Goal: Task Accomplishment & Management: Complete application form

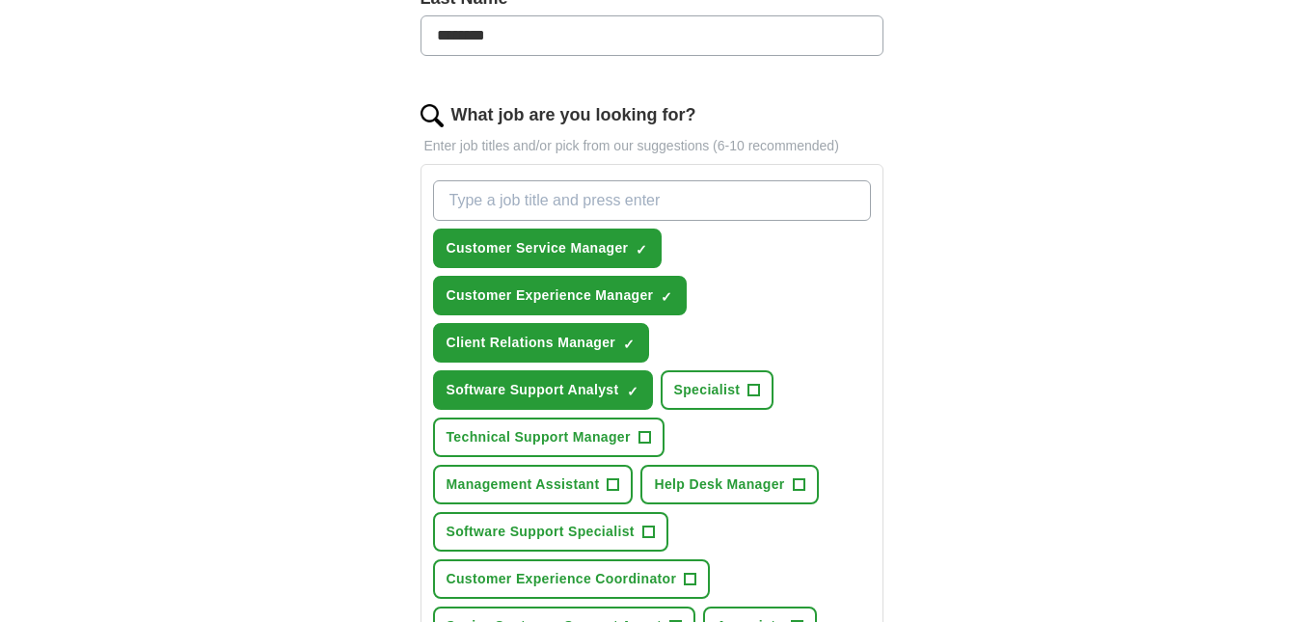
scroll to position [579, 0]
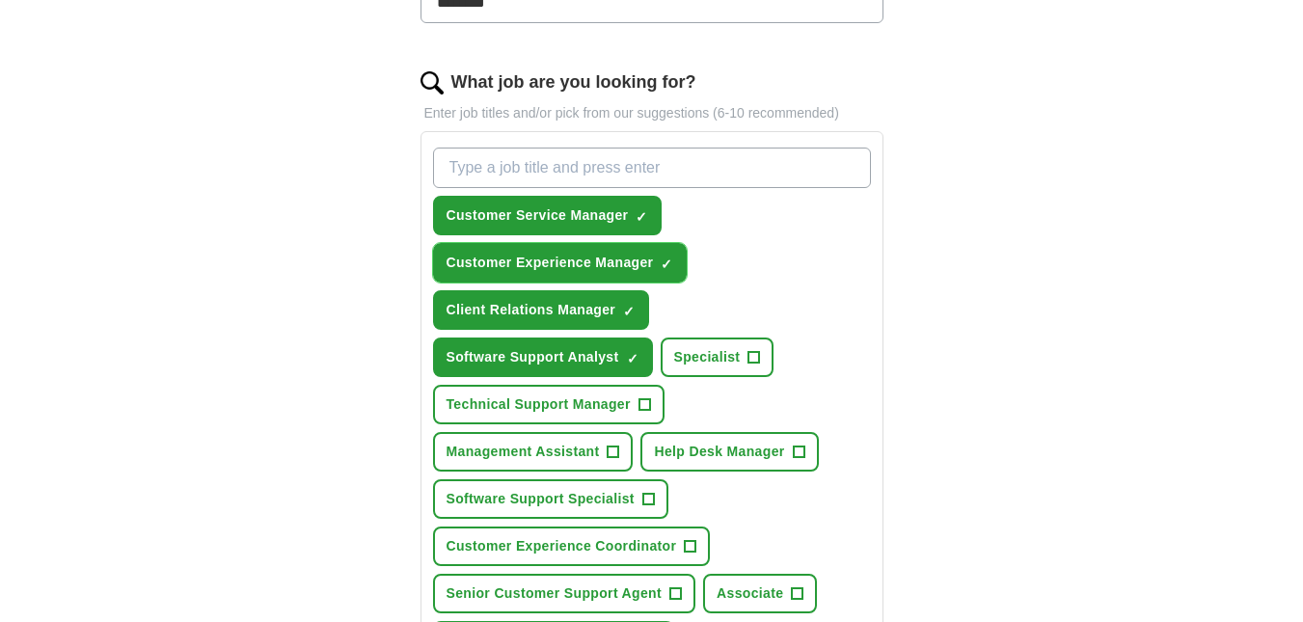
click at [0, 0] on span "×" at bounding box center [0, 0] width 0 height 0
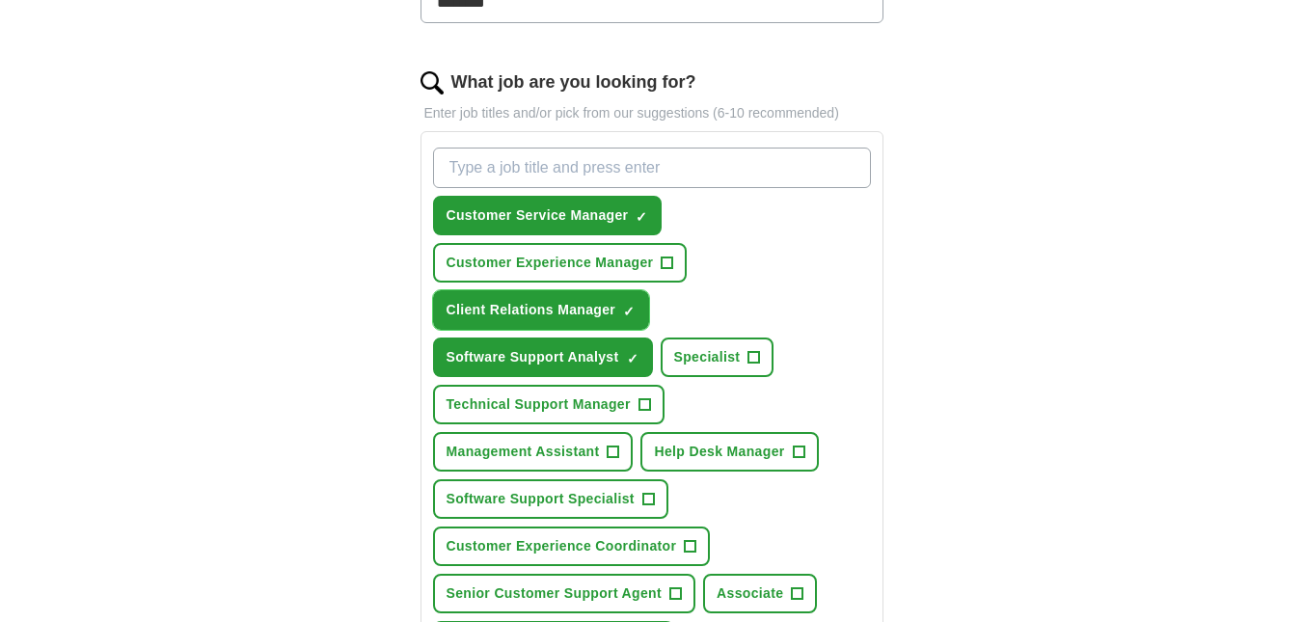
click at [622, 305] on button "Client Relations Manager ✓ ×" at bounding box center [541, 310] width 217 height 40
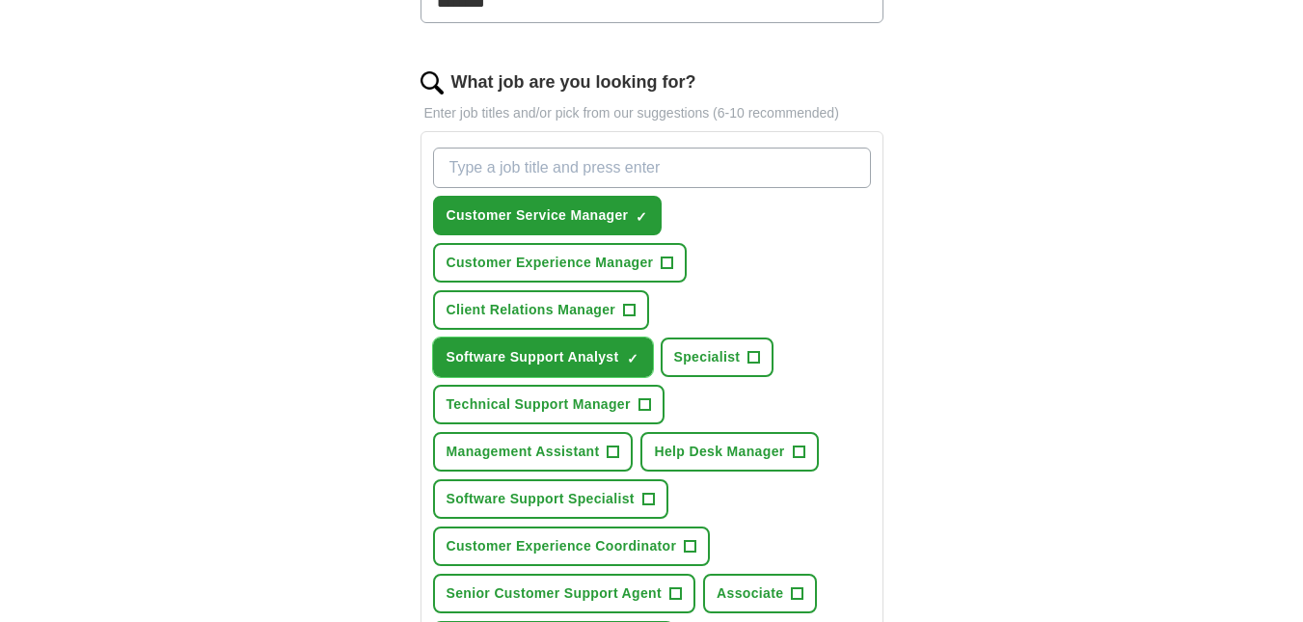
click at [0, 0] on span "×" at bounding box center [0, 0] width 0 height 0
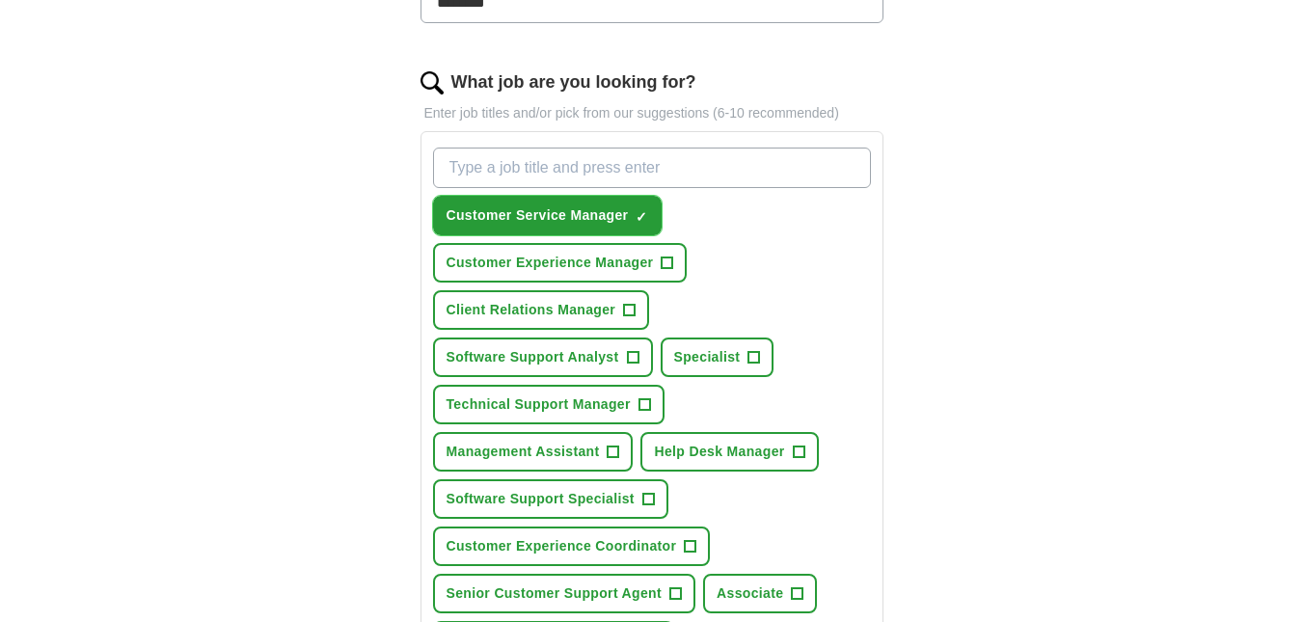
click at [0, 0] on span "×" at bounding box center [0, 0] width 0 height 0
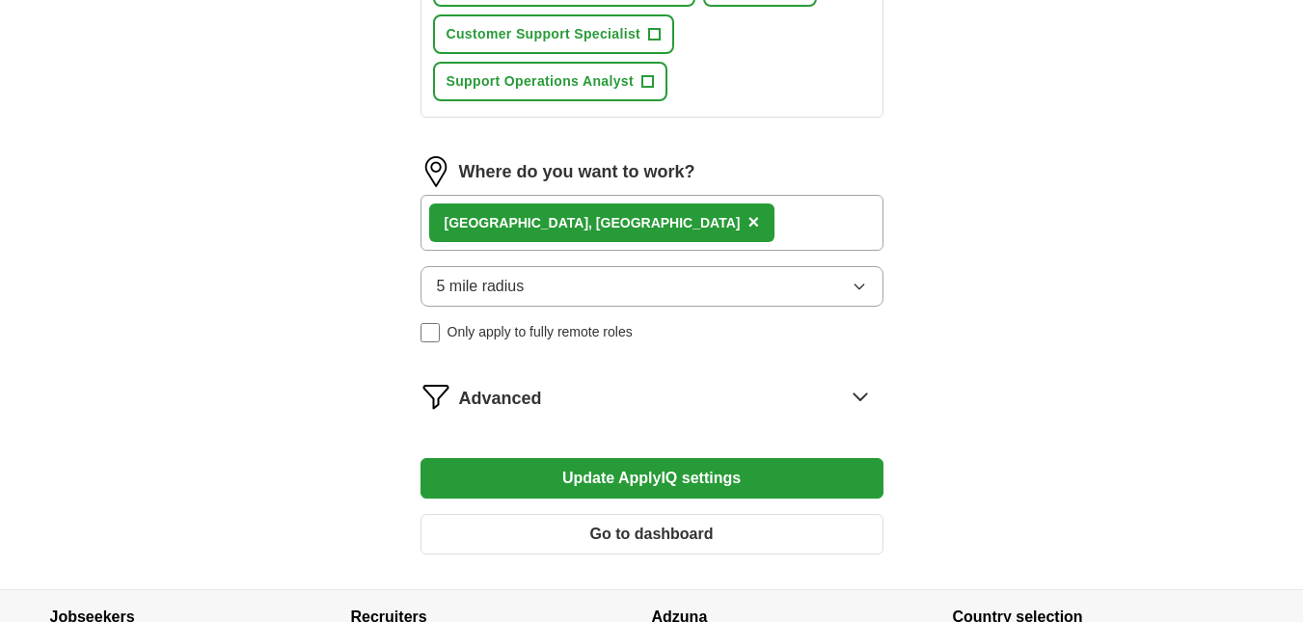
scroll to position [1158, 0]
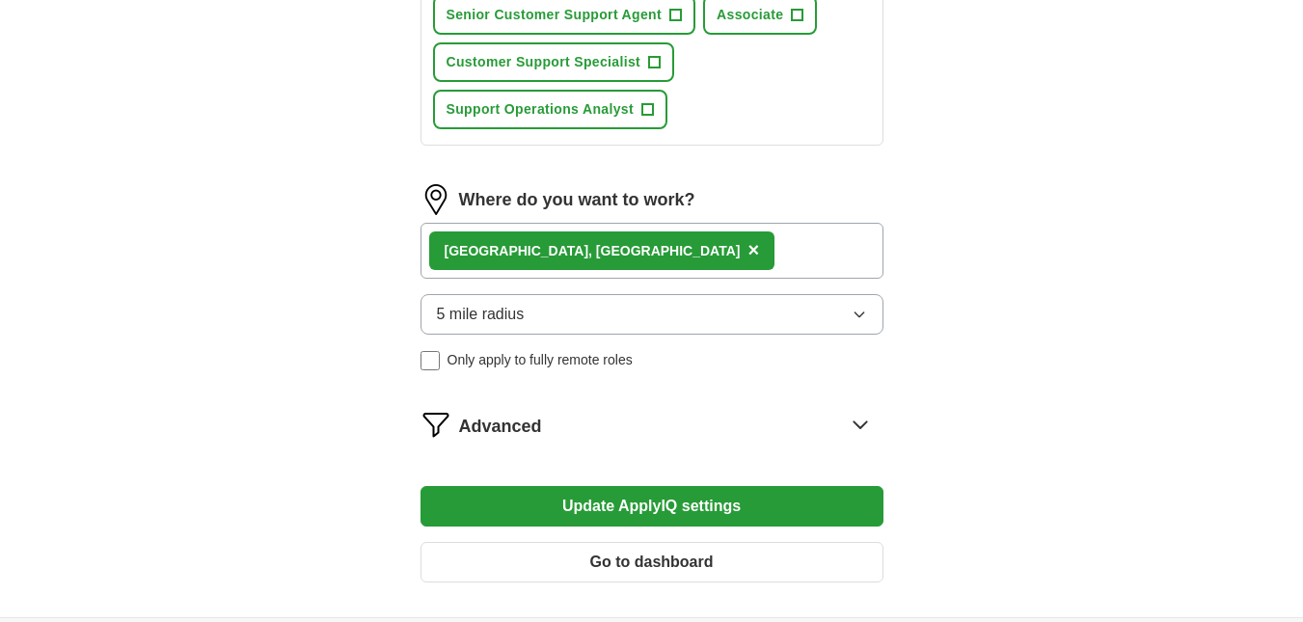
click at [859, 317] on icon "button" at bounding box center [859, 315] width 9 height 5
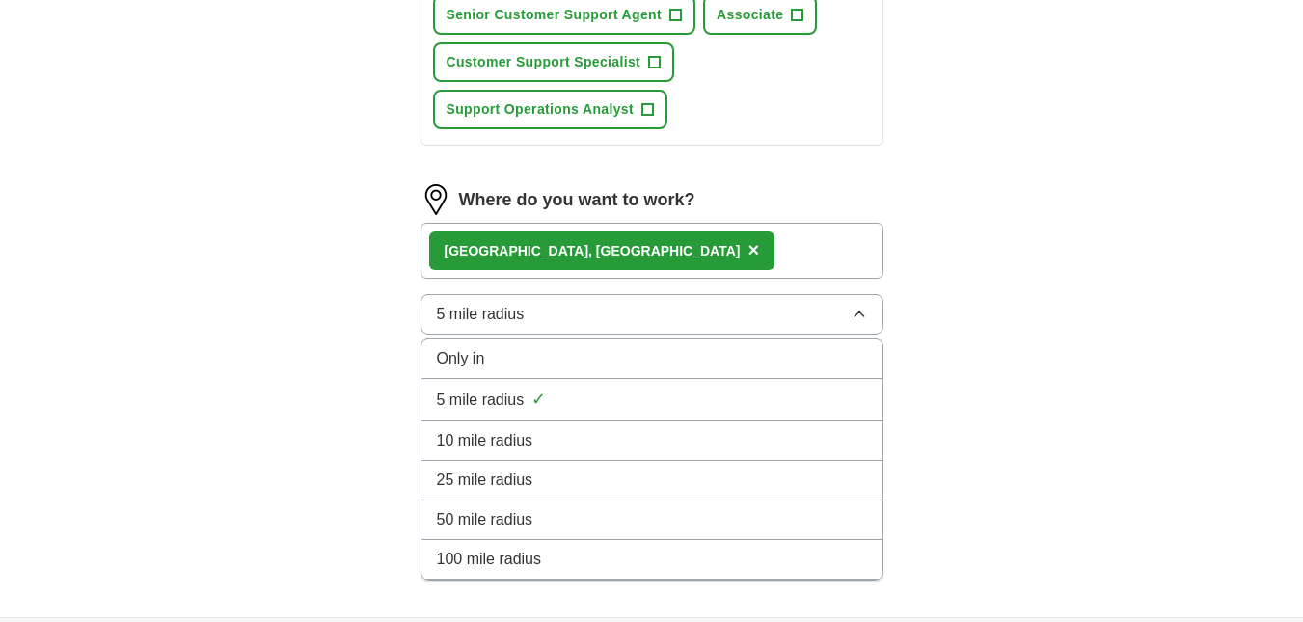
click at [551, 433] on div "10 mile radius" at bounding box center [652, 440] width 430 height 23
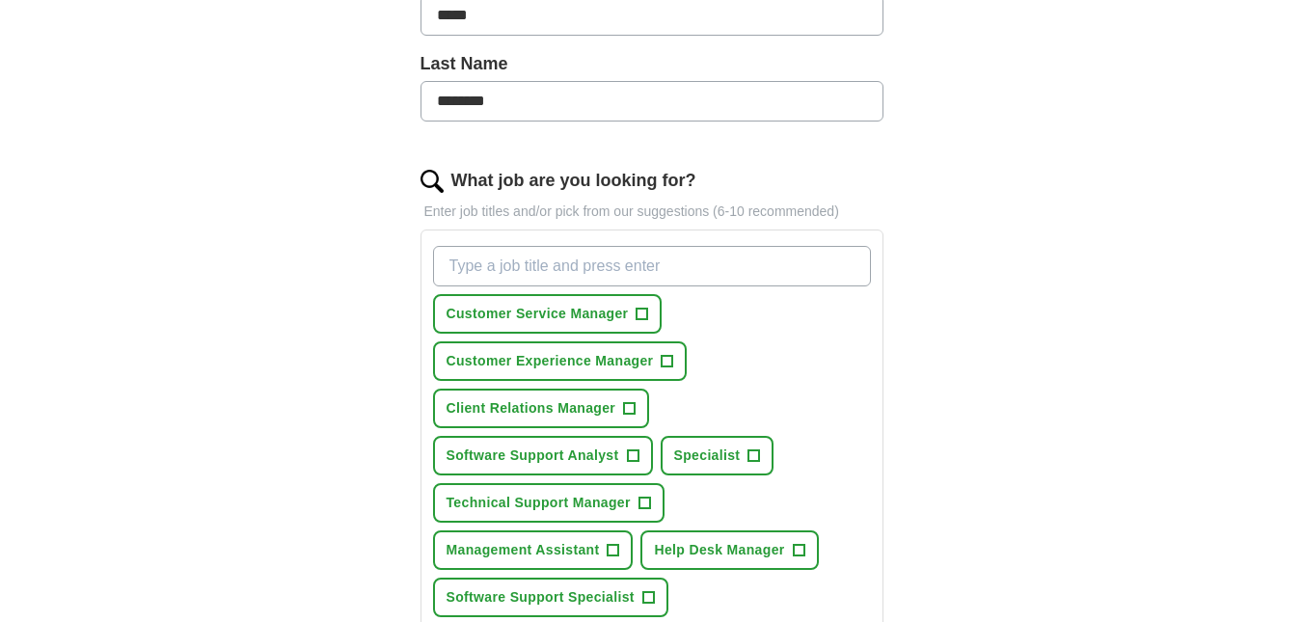
scroll to position [482, 0]
click at [703, 266] on input "What job are you looking for?" at bounding box center [652, 264] width 438 height 41
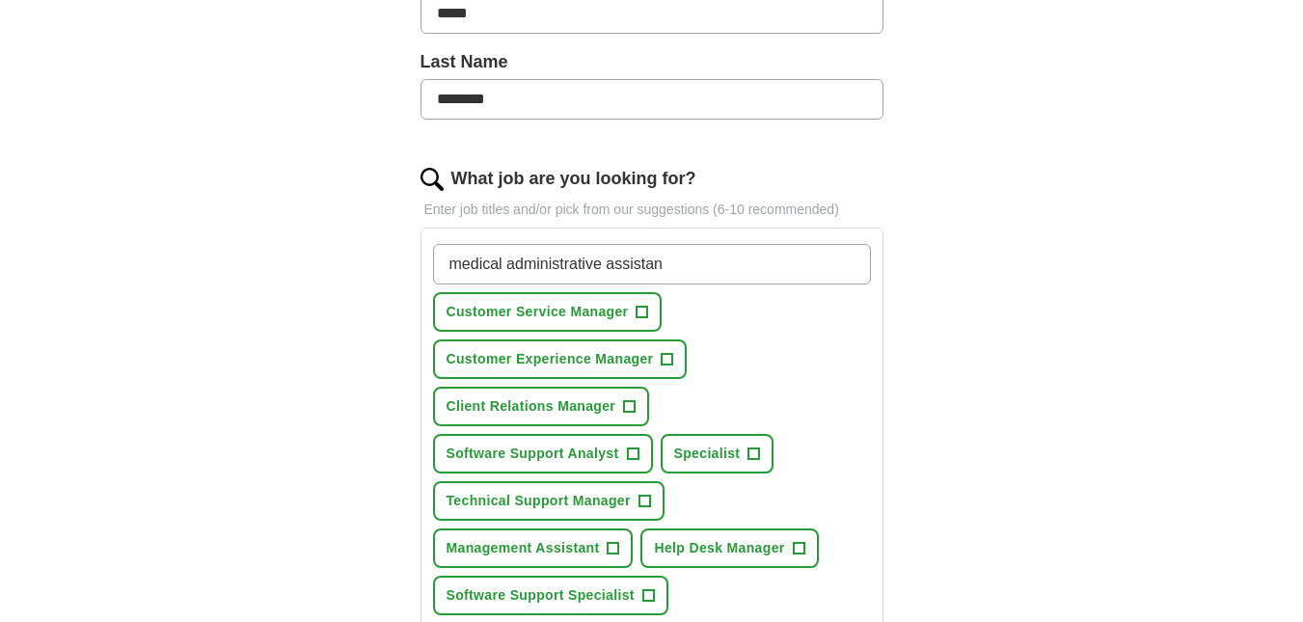
type input "medical administrative assistant"
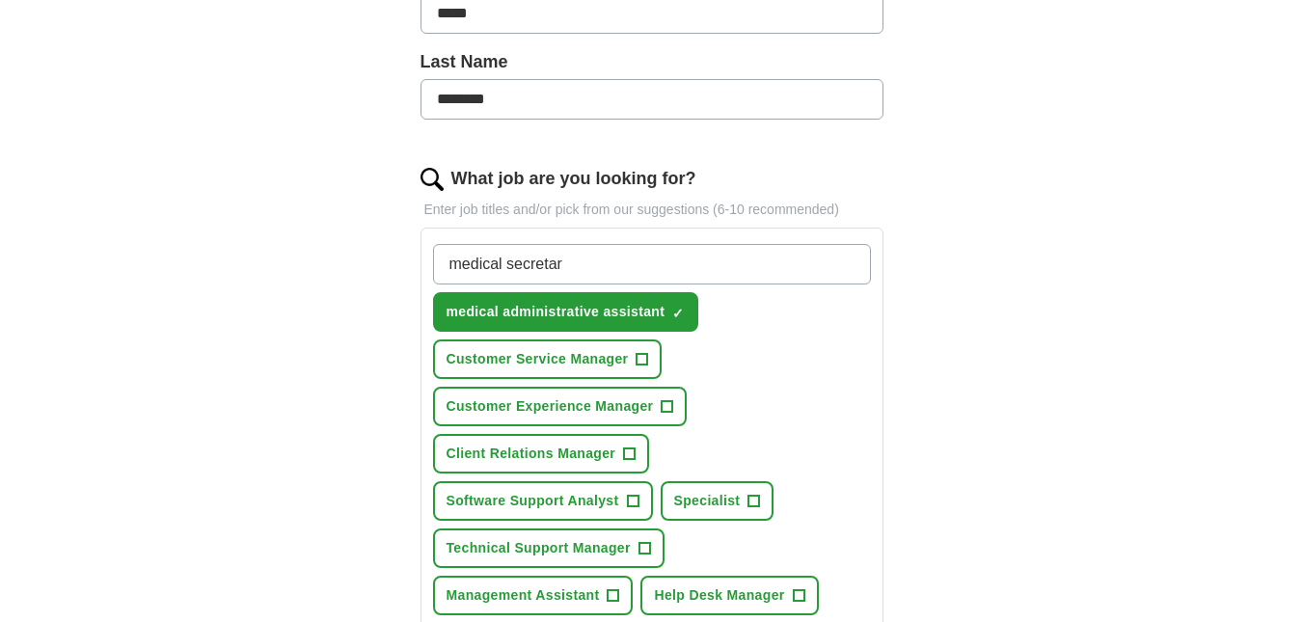
type input "medical secretary"
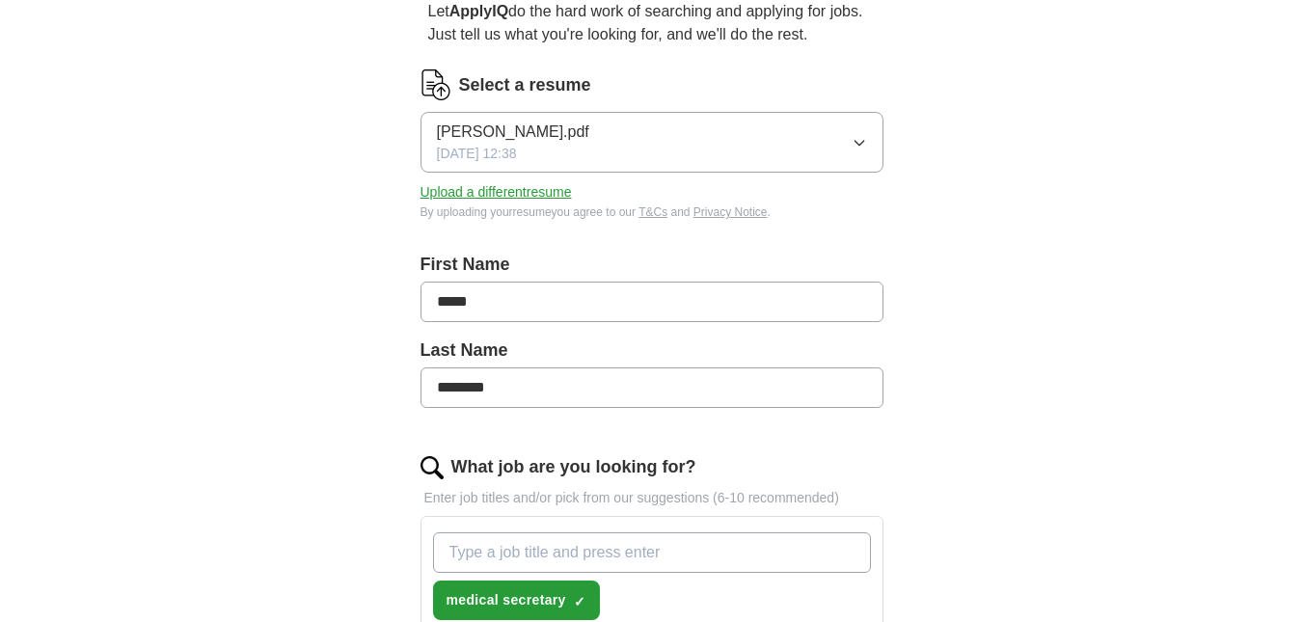
scroll to position [193, 0]
click at [572, 189] on button "Upload a different resume" at bounding box center [496, 193] width 151 height 20
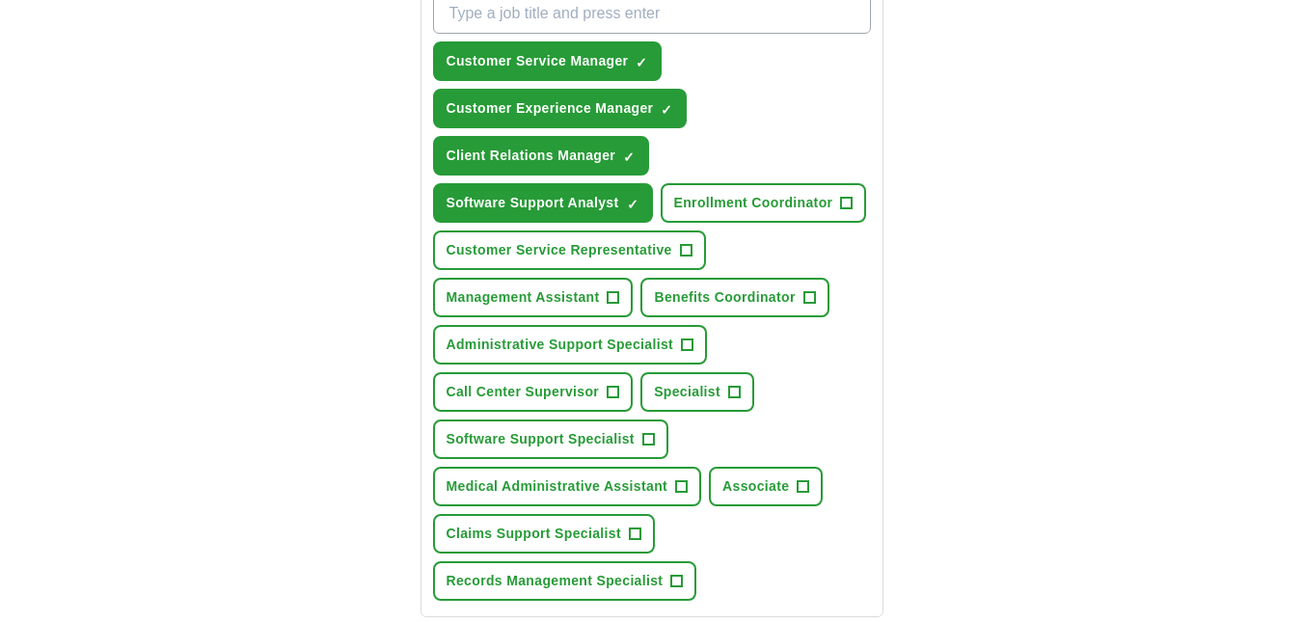
scroll to position [675, 0]
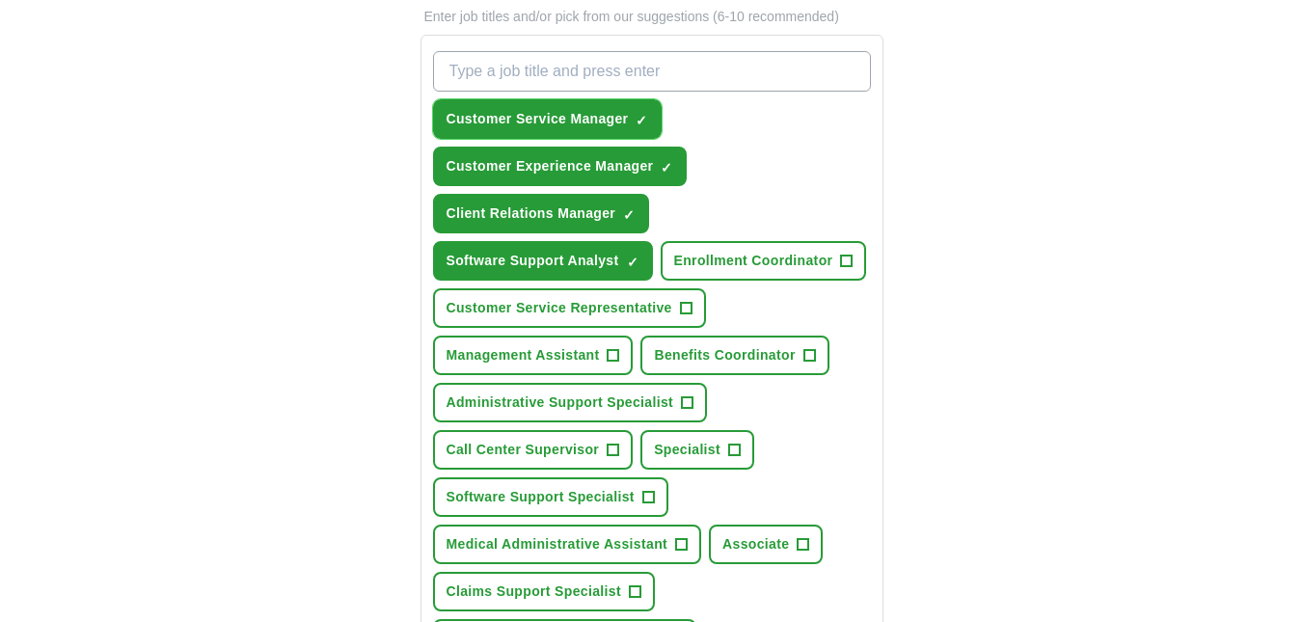
click at [0, 0] on span "×" at bounding box center [0, 0] width 0 height 0
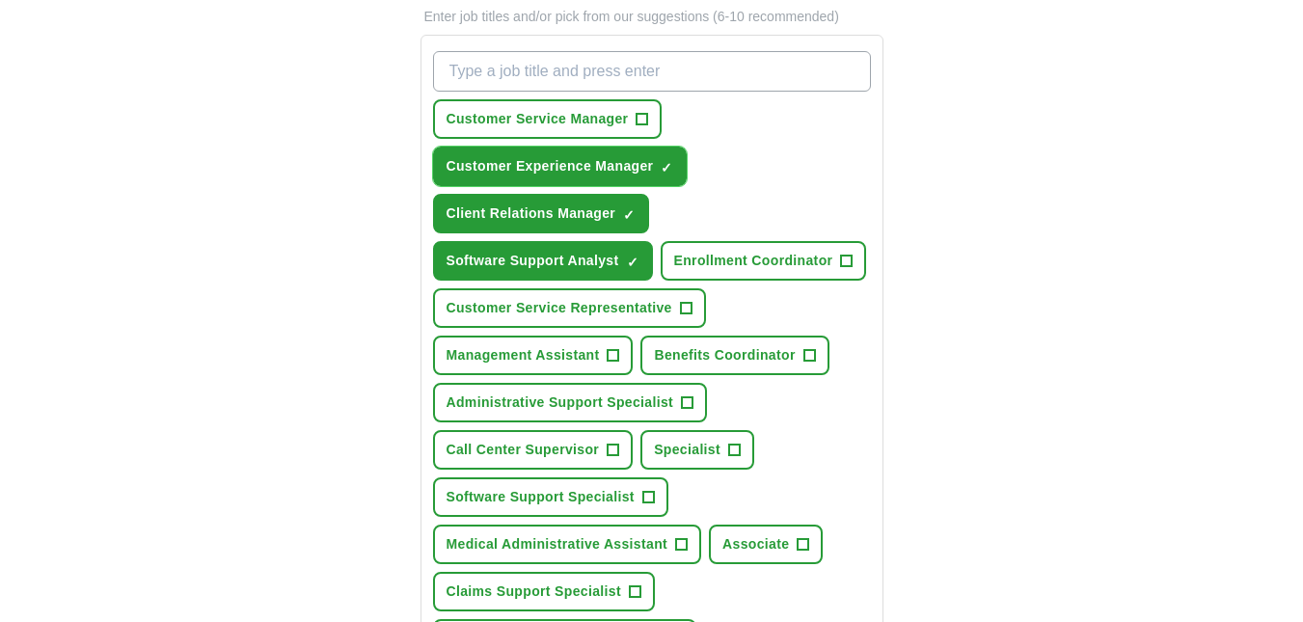
click at [657, 154] on button "Customer Experience Manager ✓ ×" at bounding box center [560, 167] width 255 height 40
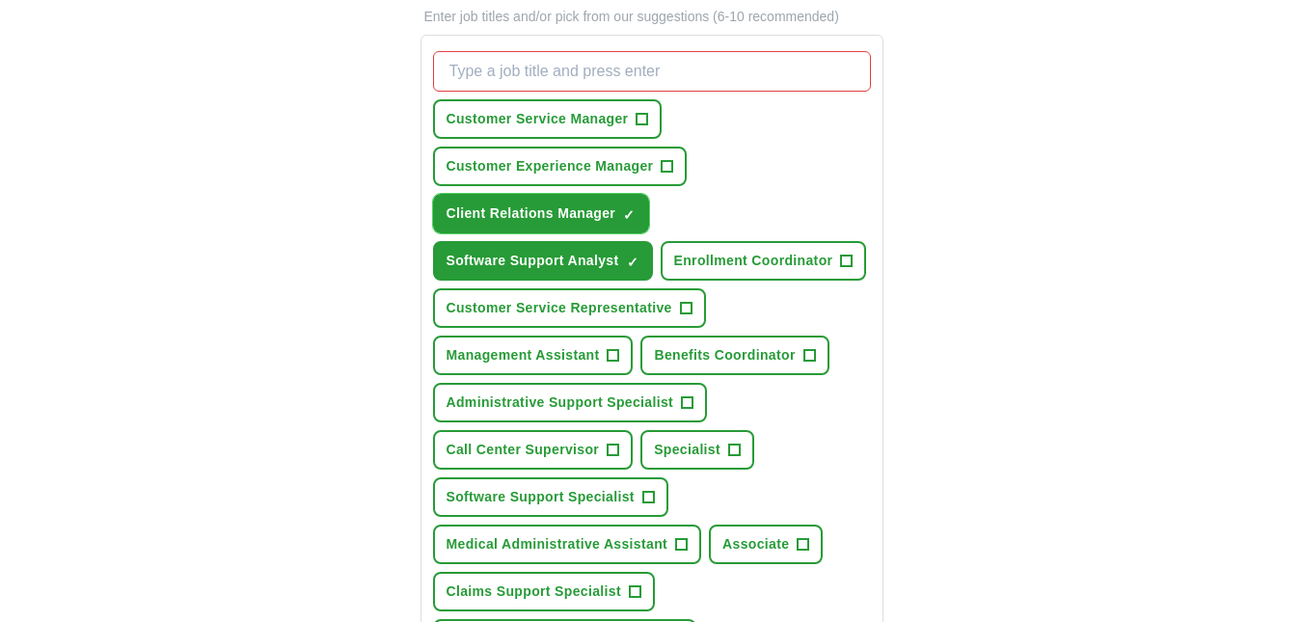
click at [0, 0] on span "×" at bounding box center [0, 0] width 0 height 0
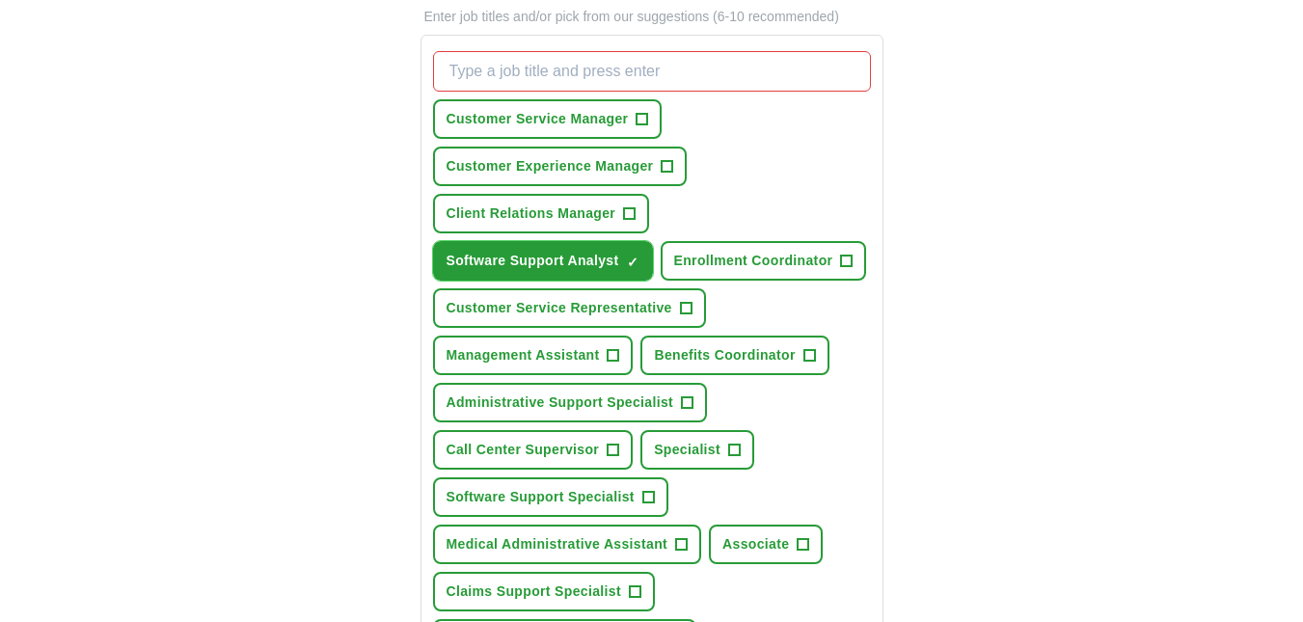
click at [622, 259] on button "Software Support Analyst ✓ ×" at bounding box center [543, 261] width 220 height 40
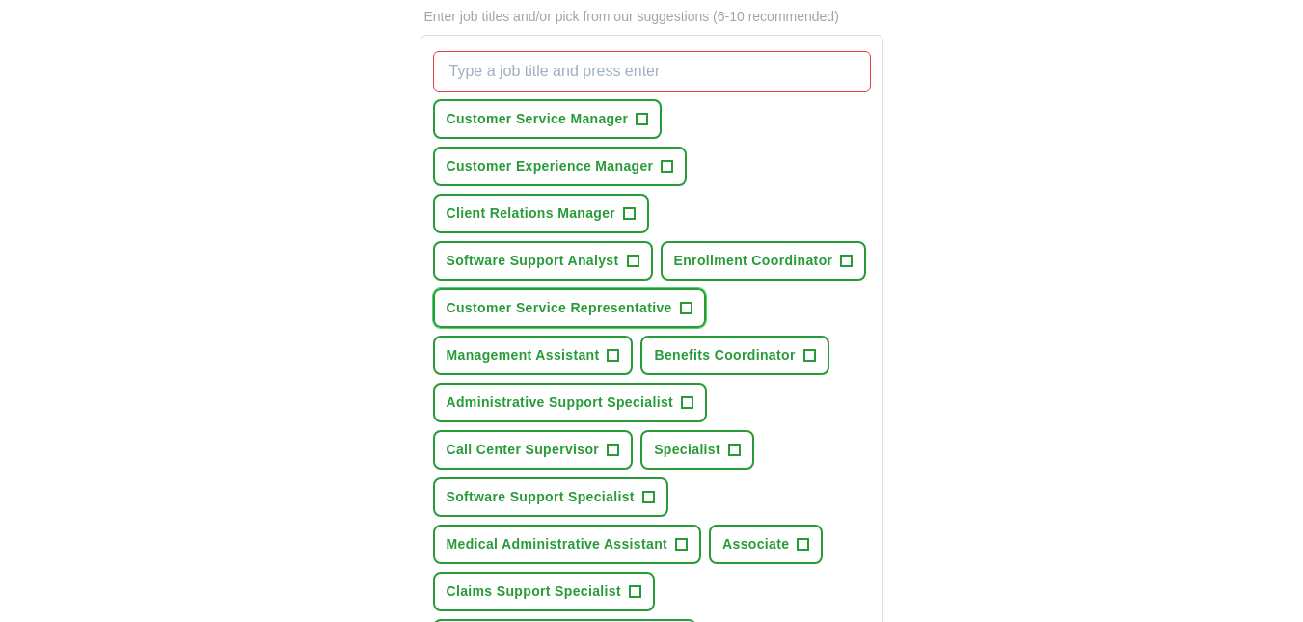
click at [669, 308] on span "Customer Service Representative" at bounding box center [560, 308] width 226 height 20
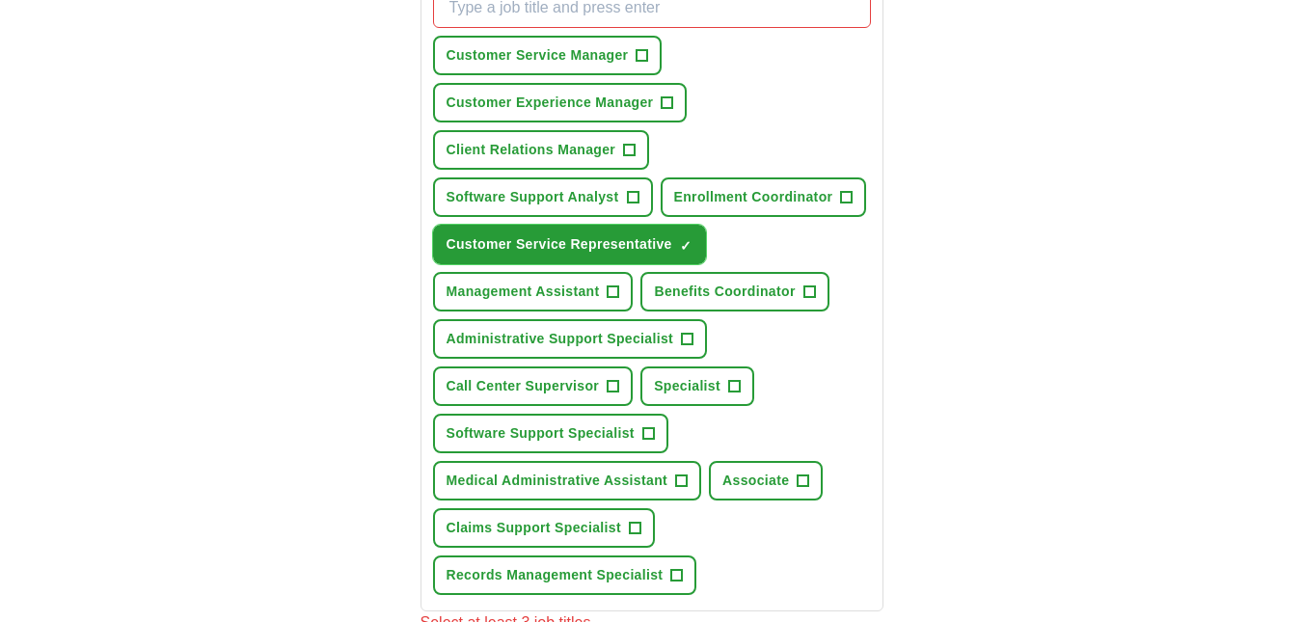
scroll to position [772, 0]
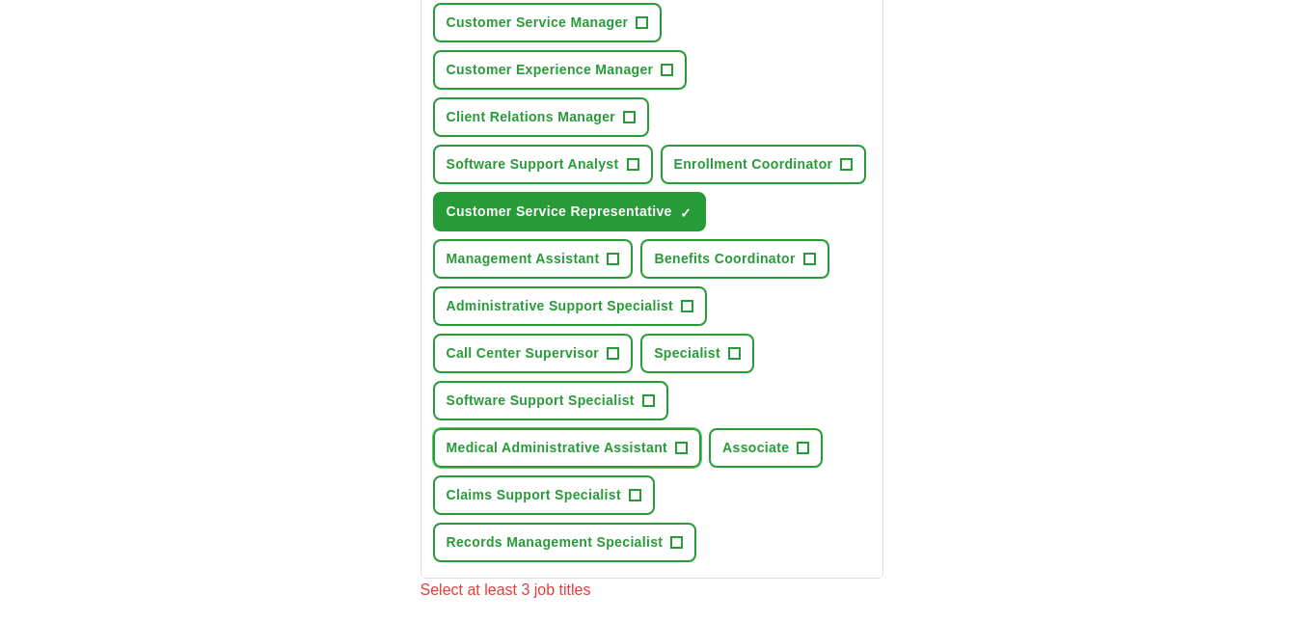
click at [670, 445] on button "Medical Administrative Assistant +" at bounding box center [567, 448] width 269 height 40
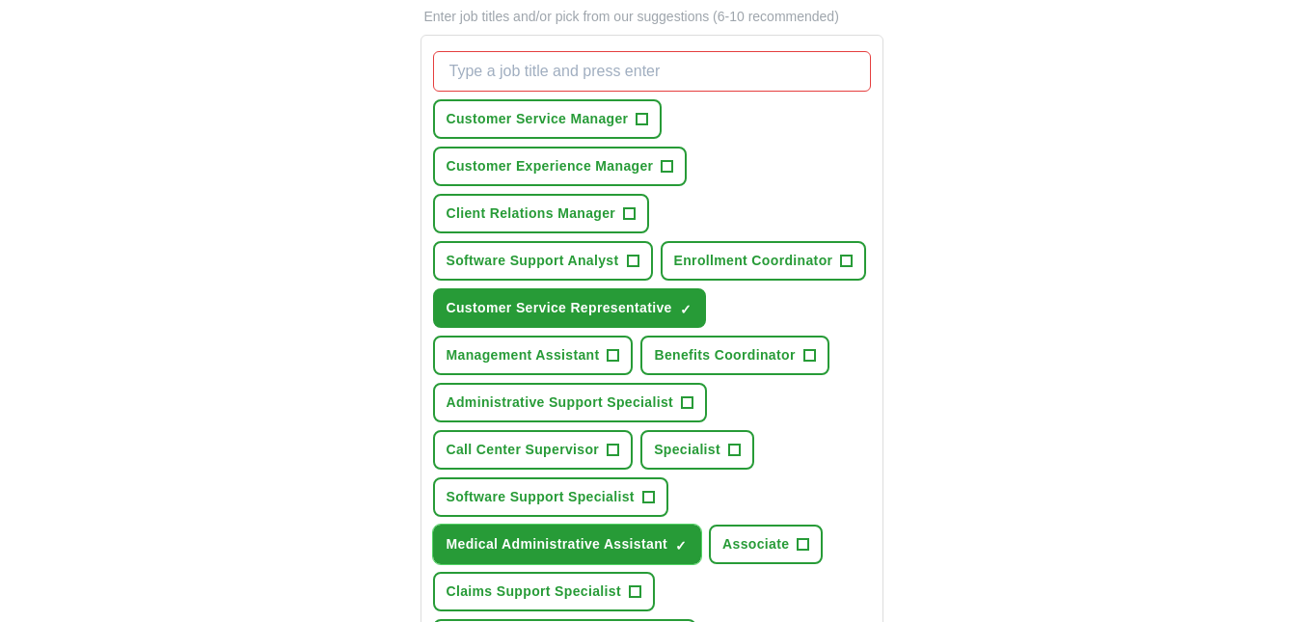
scroll to position [579, 0]
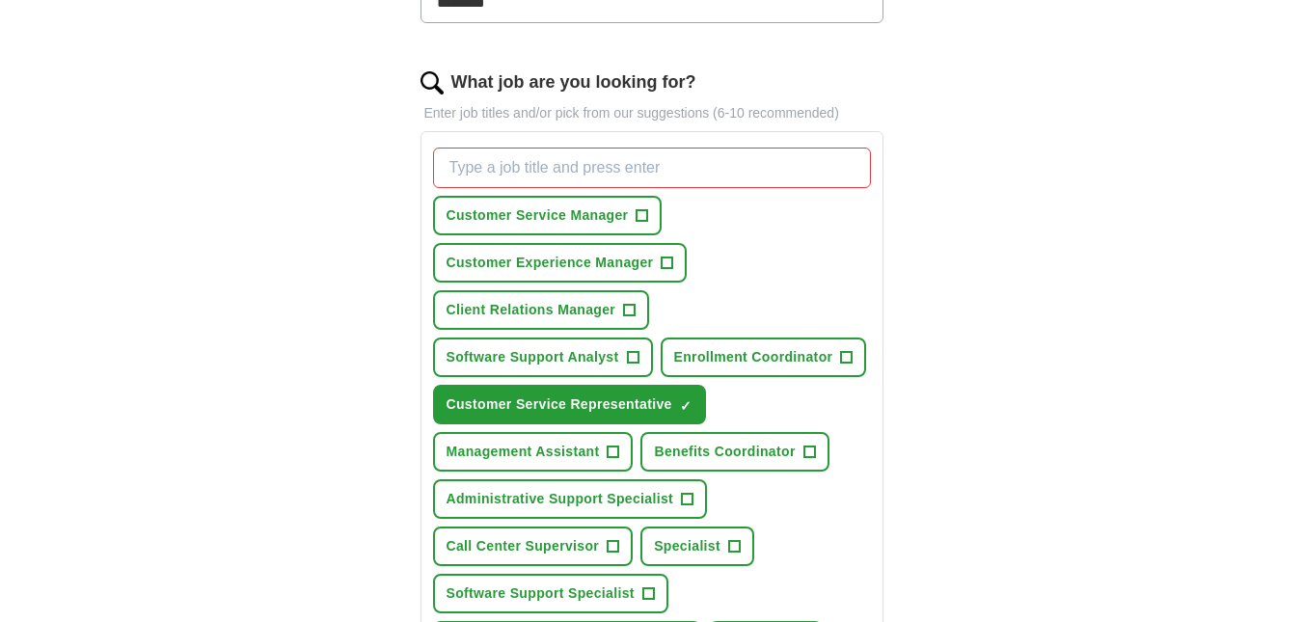
click at [641, 169] on input "What job are you looking for?" at bounding box center [652, 168] width 438 height 41
type input "medical records clerk"
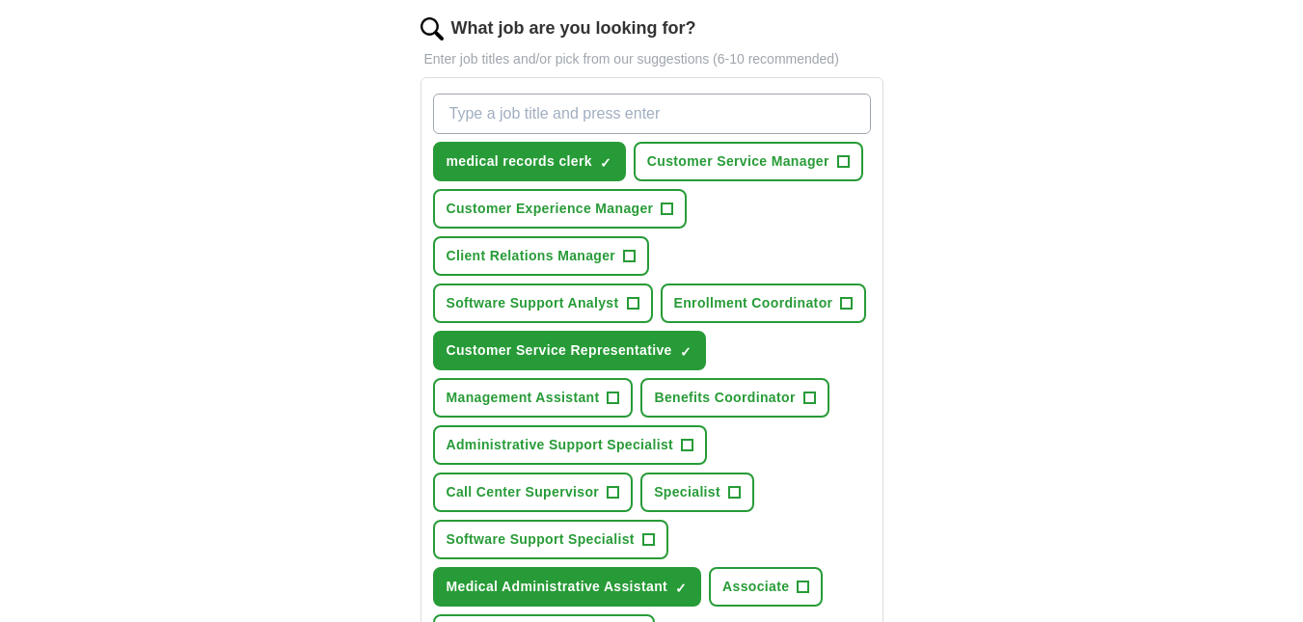
scroll to position [675, 0]
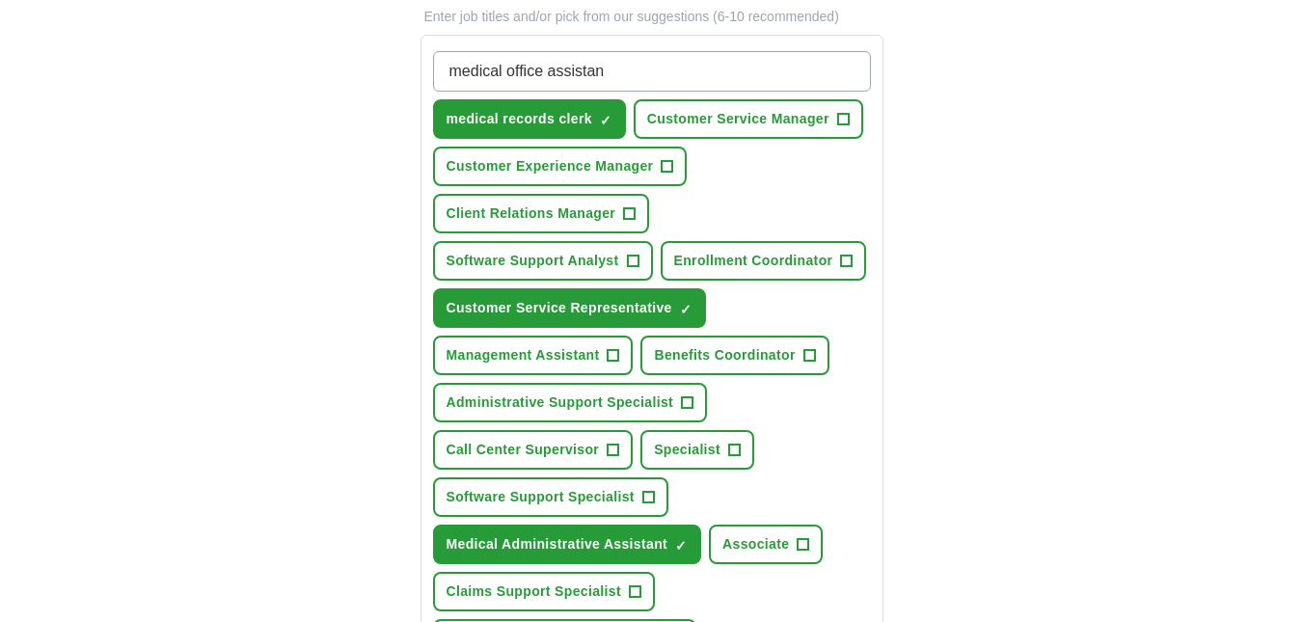
type input "medical office assistant"
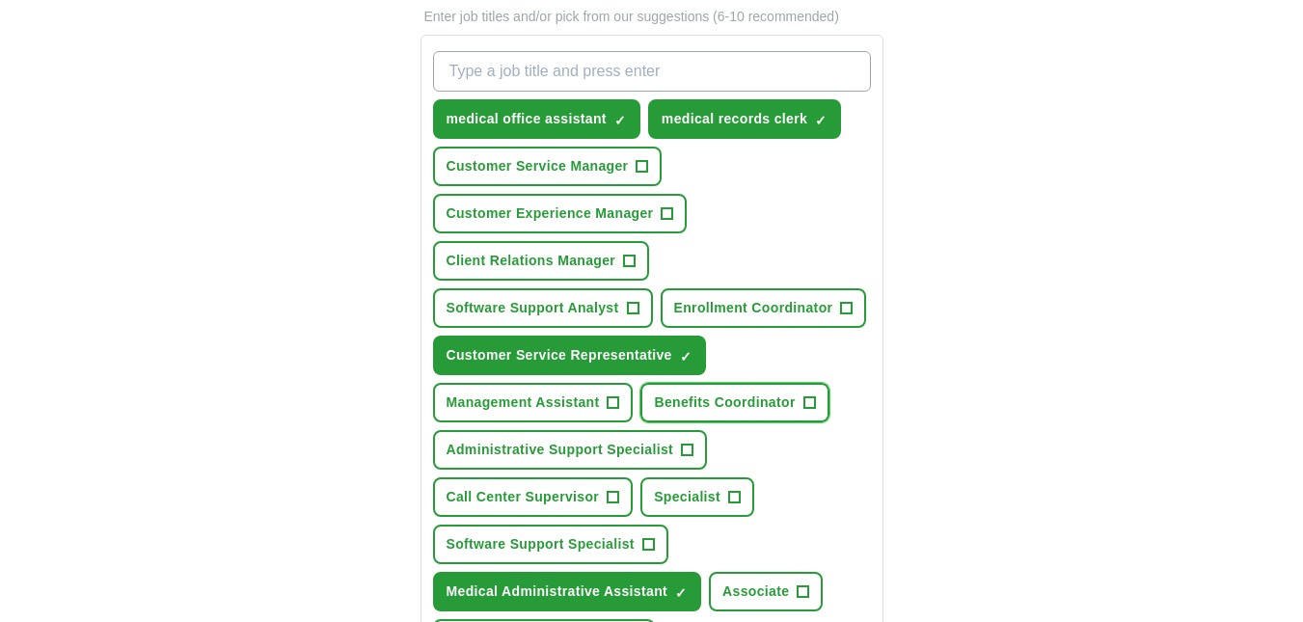
click at [777, 402] on span "Benefits Coordinator" at bounding box center [724, 403] width 141 height 20
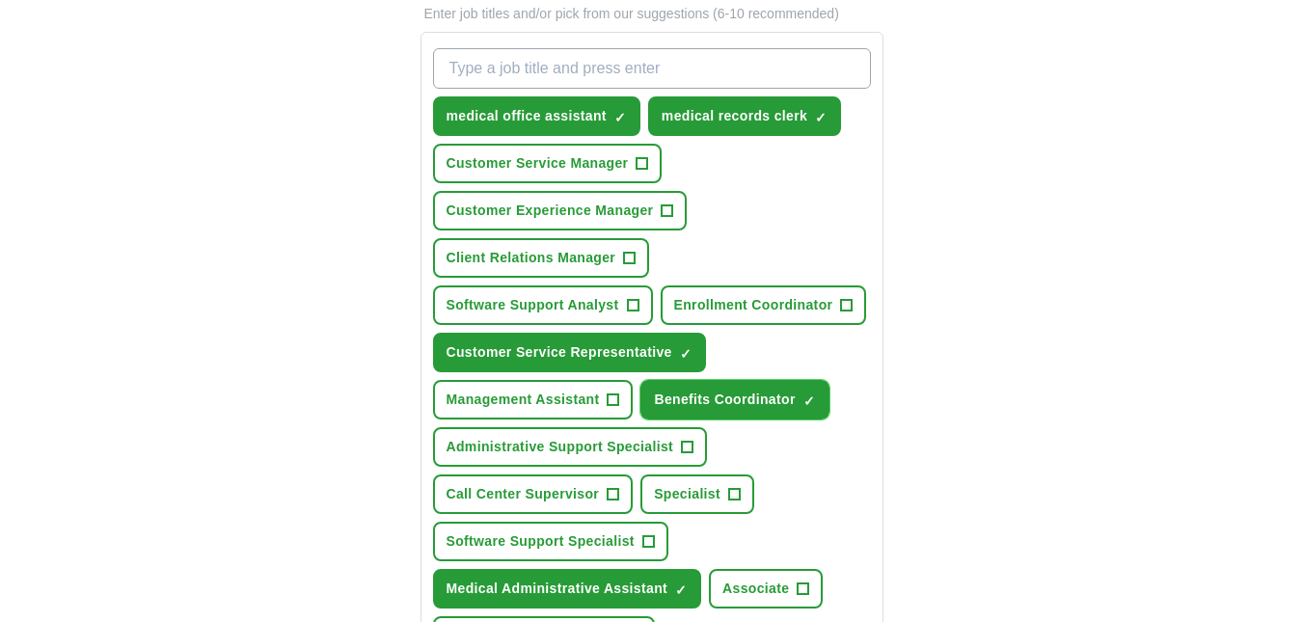
scroll to position [772, 0]
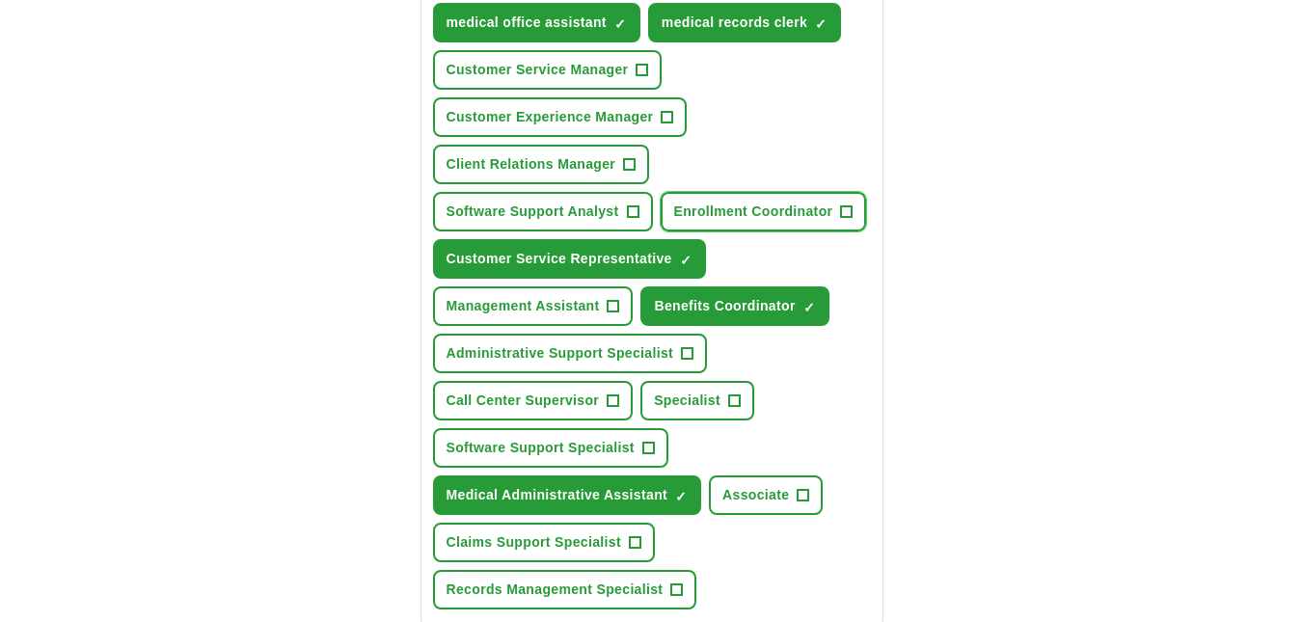
click at [831, 212] on span "Enrollment Coordinator" at bounding box center [753, 212] width 159 height 20
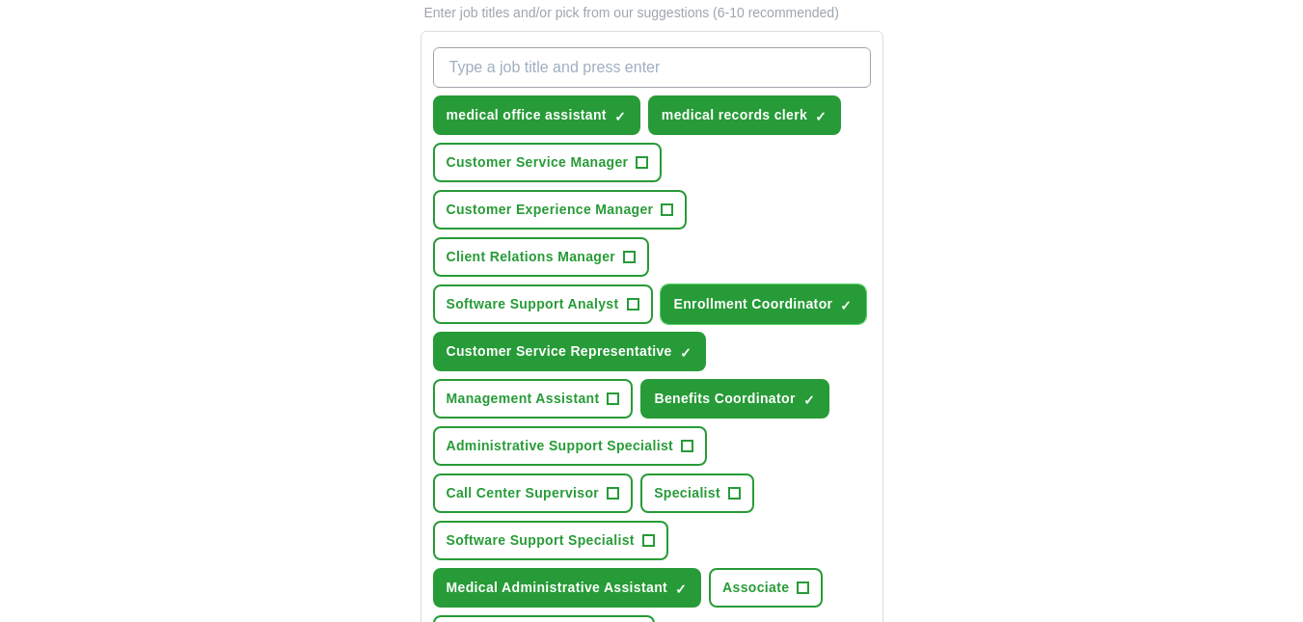
scroll to position [675, 0]
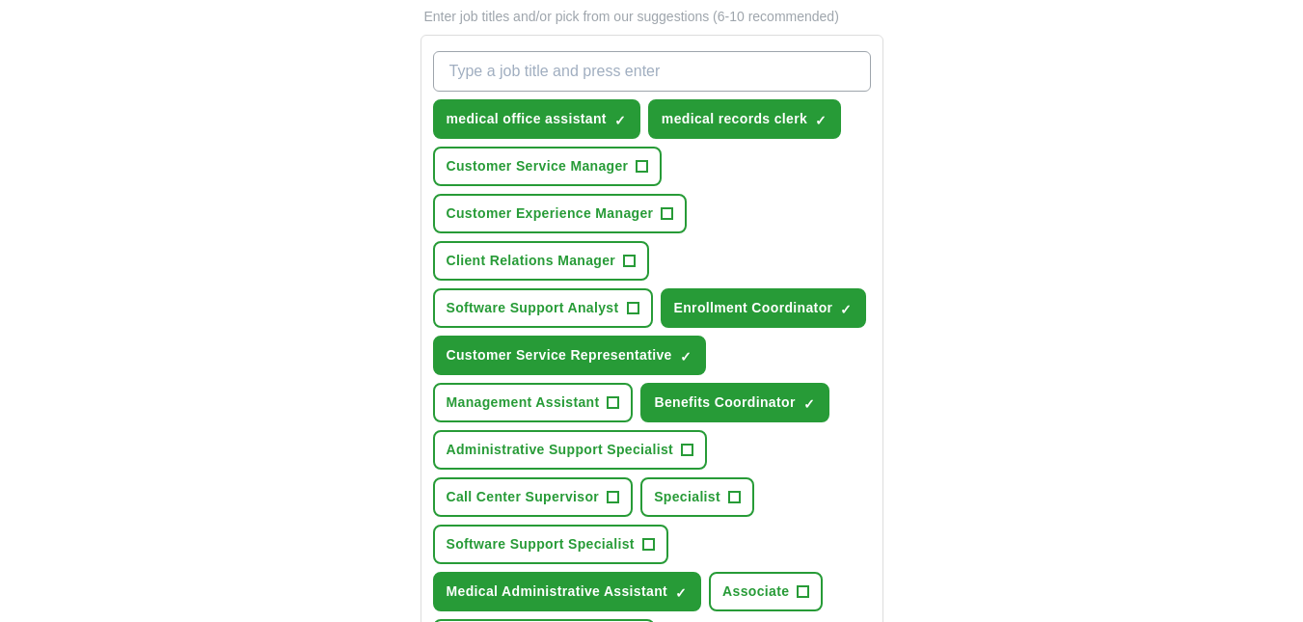
click at [576, 75] on input "What job are you looking for?" at bounding box center [652, 71] width 438 height 41
type input "patient accounts representative"
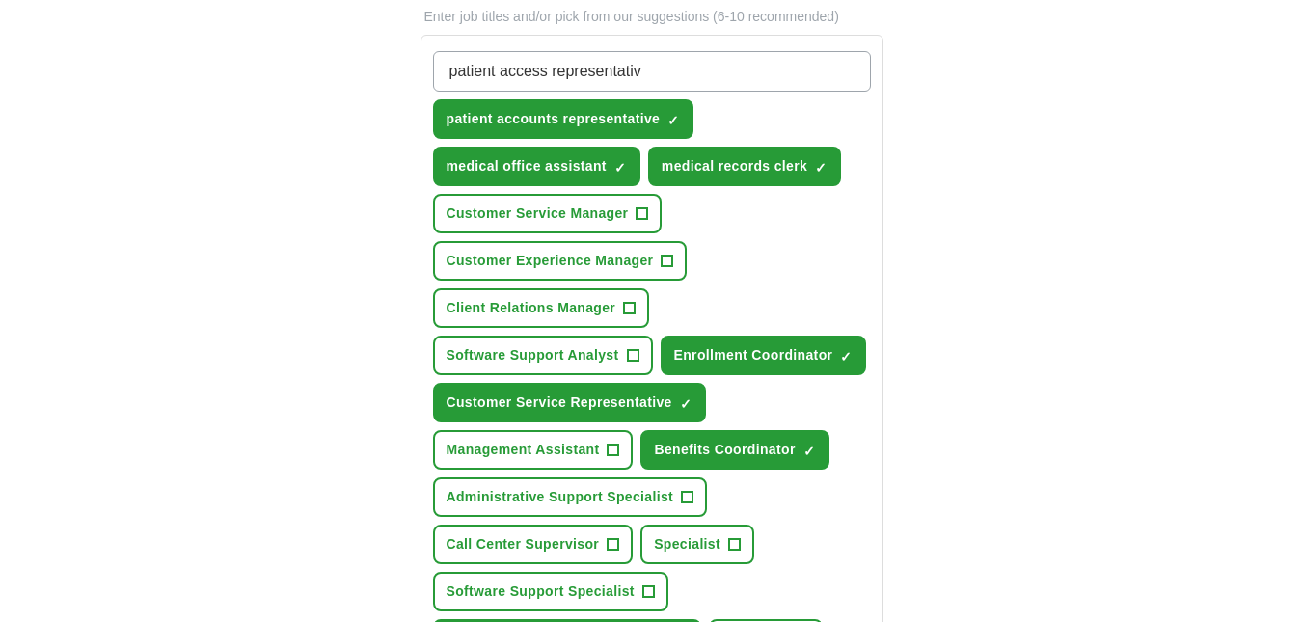
type input "patient access representative"
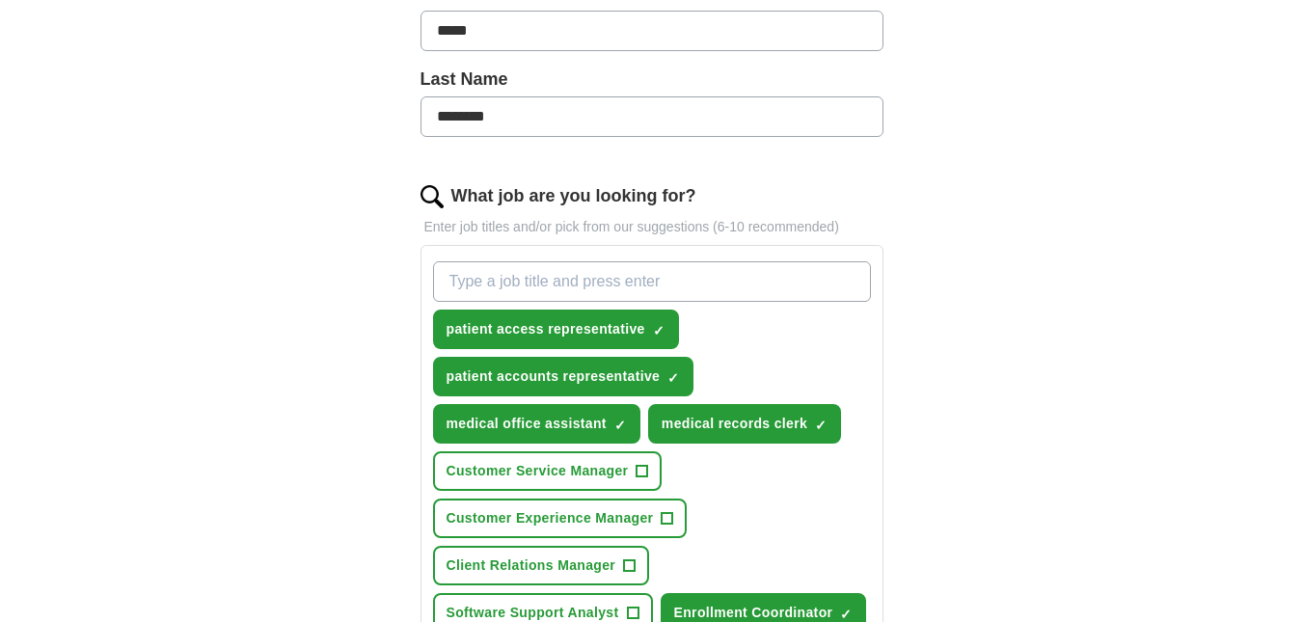
scroll to position [482, 0]
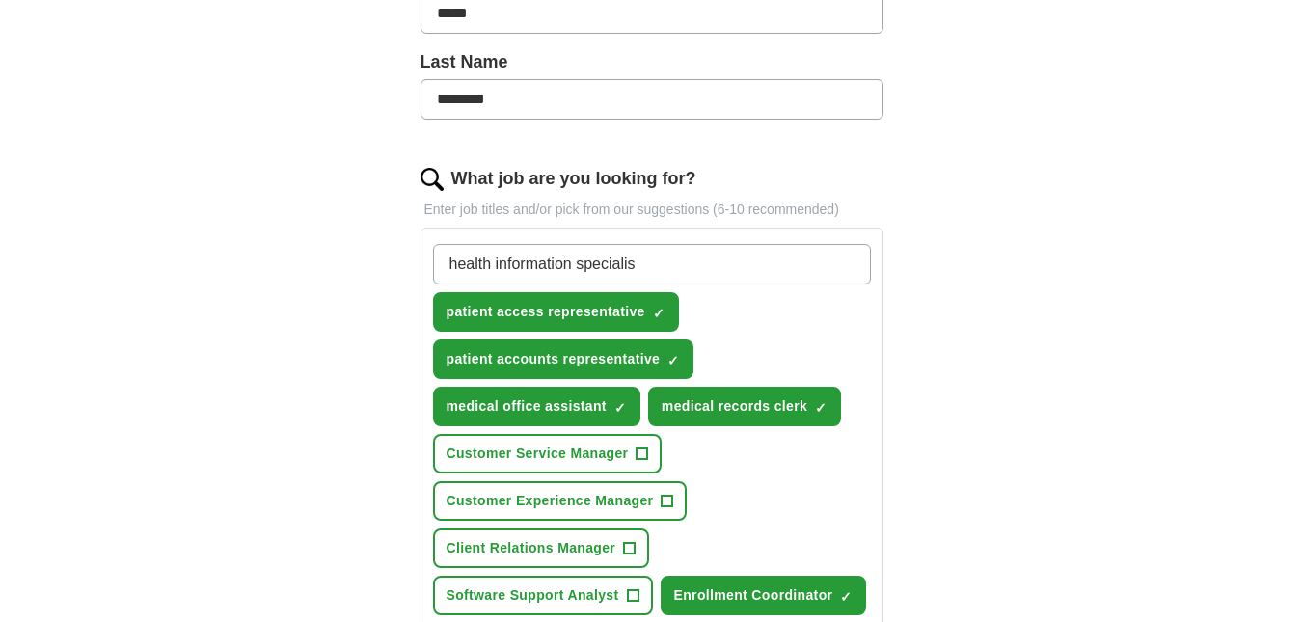
type input "health information specialist"
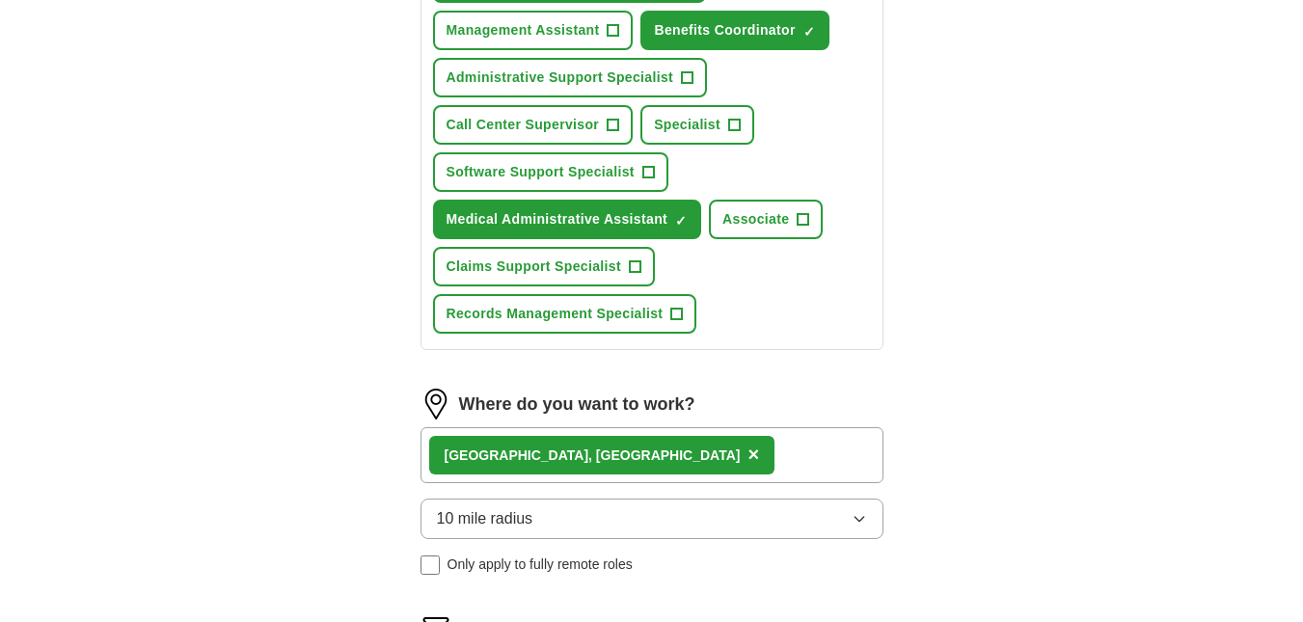
scroll to position [1350, 0]
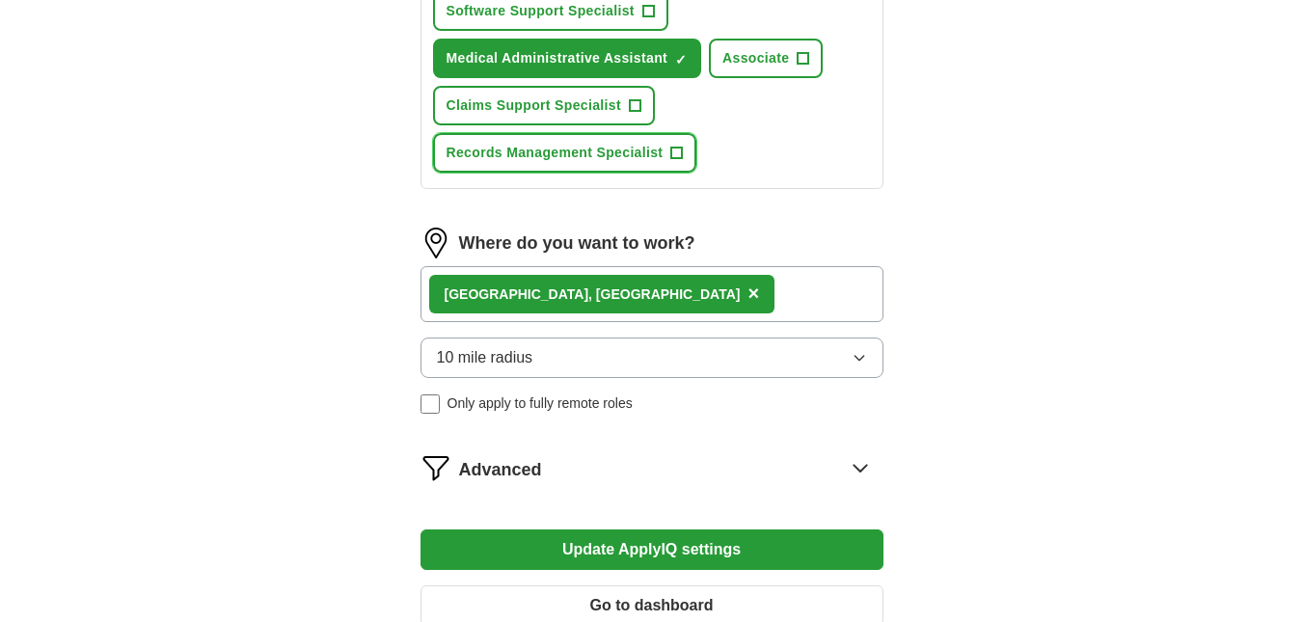
click at [669, 144] on button "Records Management Specialist +" at bounding box center [565, 153] width 264 height 40
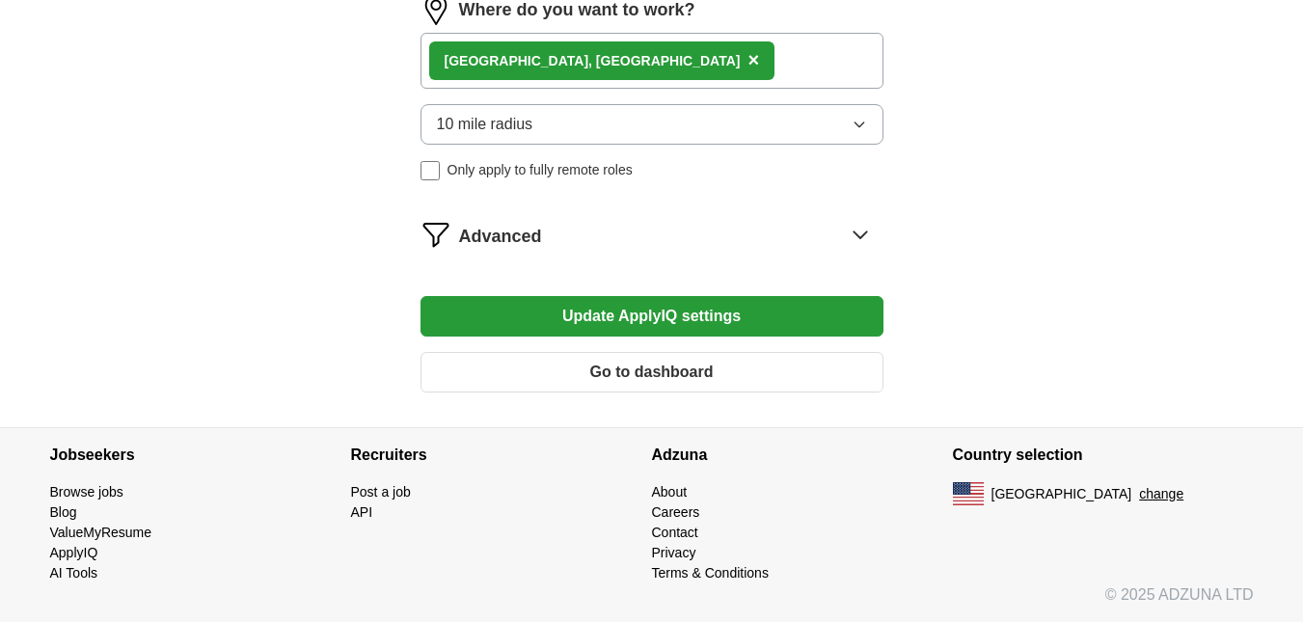
scroll to position [1487, 0]
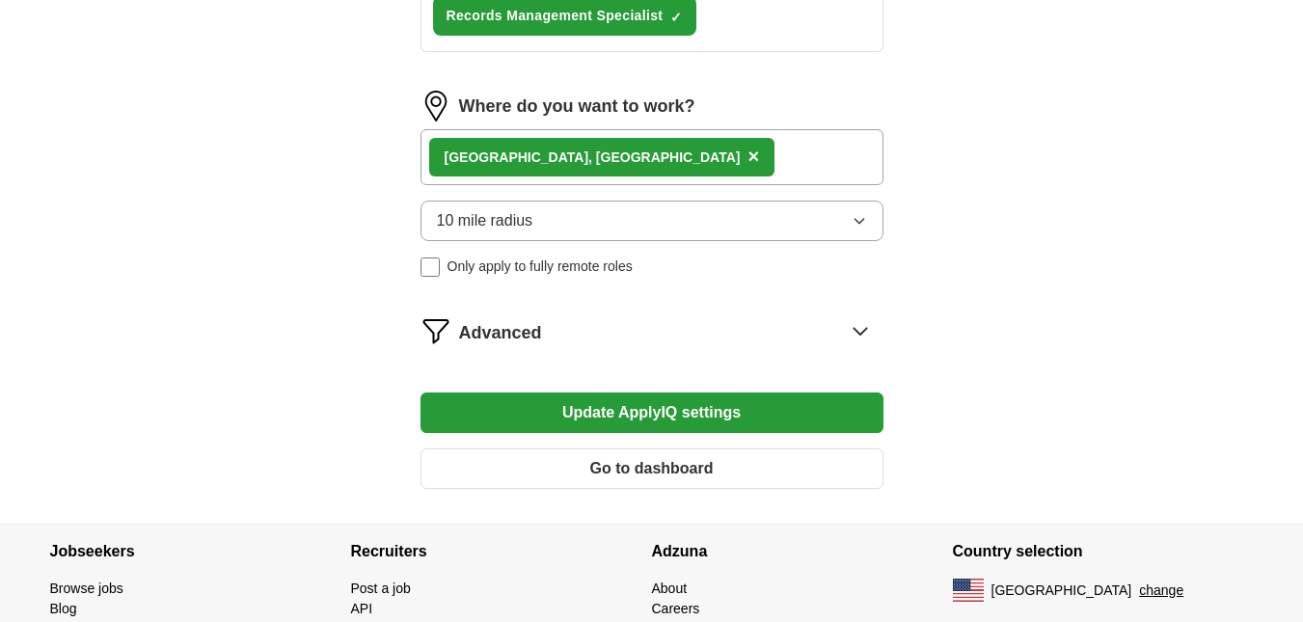
click at [641, 402] on button "Update ApplyIQ settings" at bounding box center [652, 413] width 463 height 41
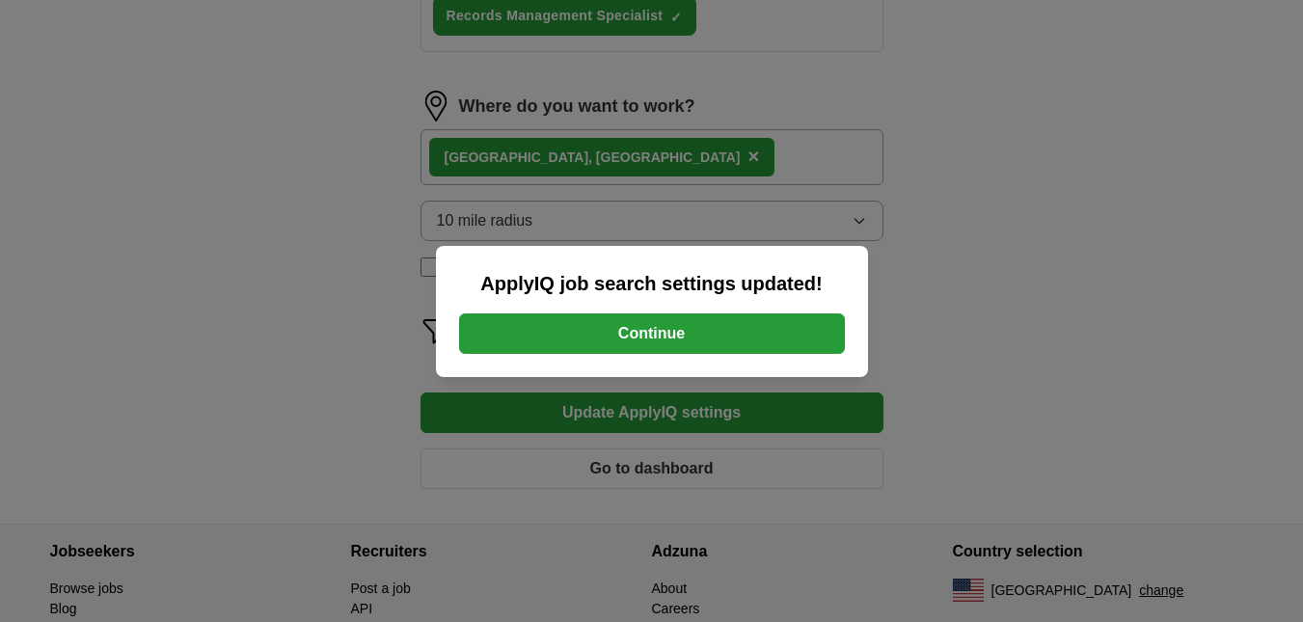
click at [723, 334] on button "Continue" at bounding box center [652, 334] width 386 height 41
